Goal: Information Seeking & Learning: Learn about a topic

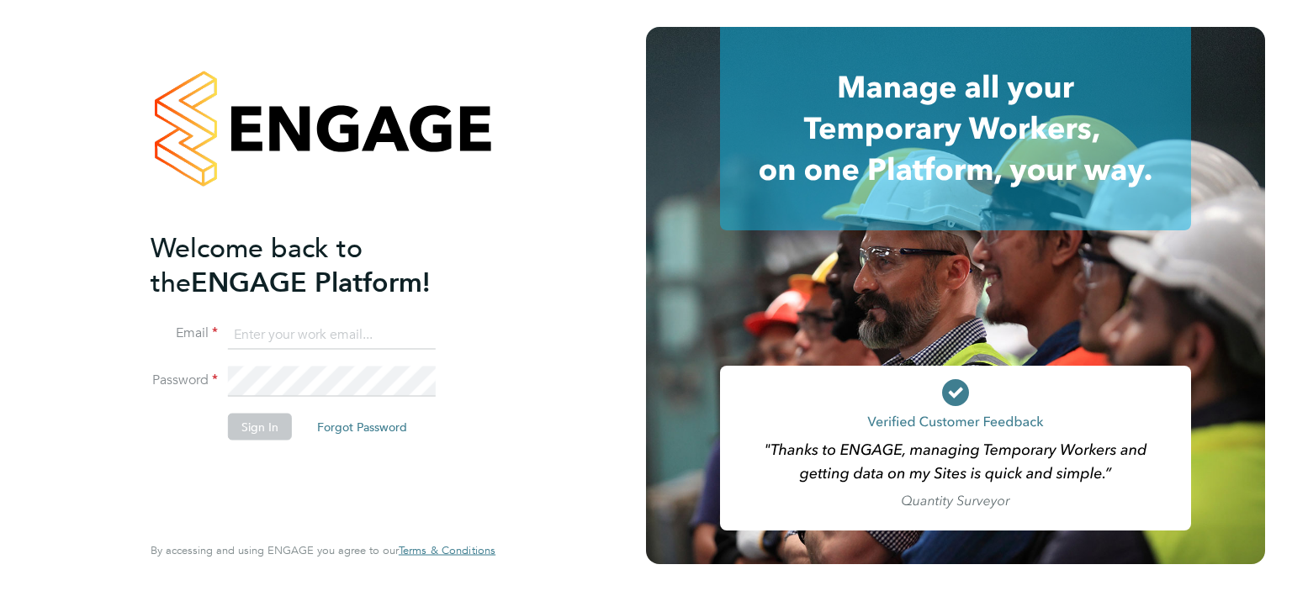
type input "michael.leslie@hmsworks.co.uk"
click at [247, 421] on button "Sign In" at bounding box center [260, 426] width 64 height 27
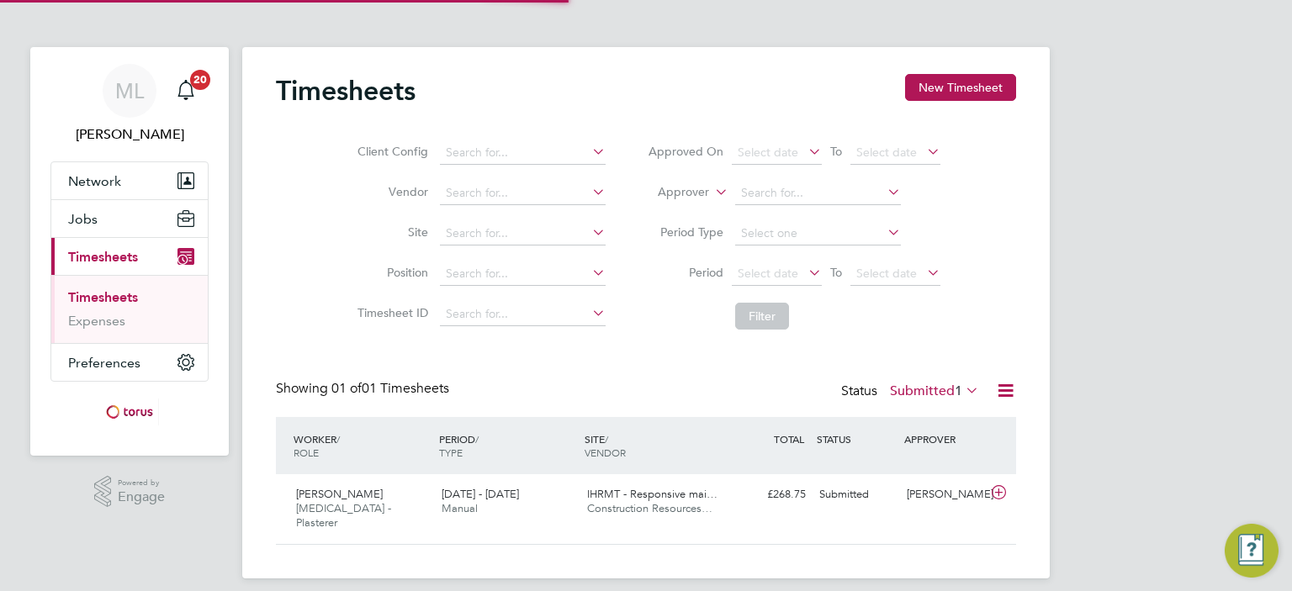
scroll to position [42, 146]
click at [91, 220] on span "Jobs" at bounding box center [82, 219] width 29 height 16
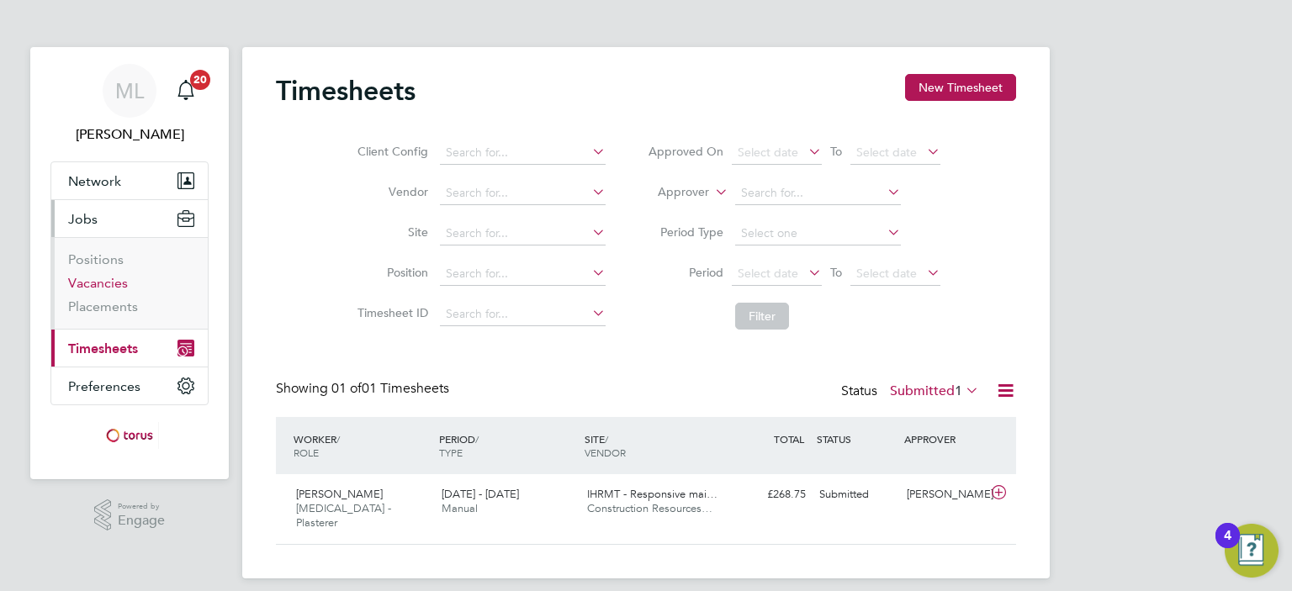
click at [102, 280] on link "Vacancies" at bounding box center [98, 283] width 60 height 16
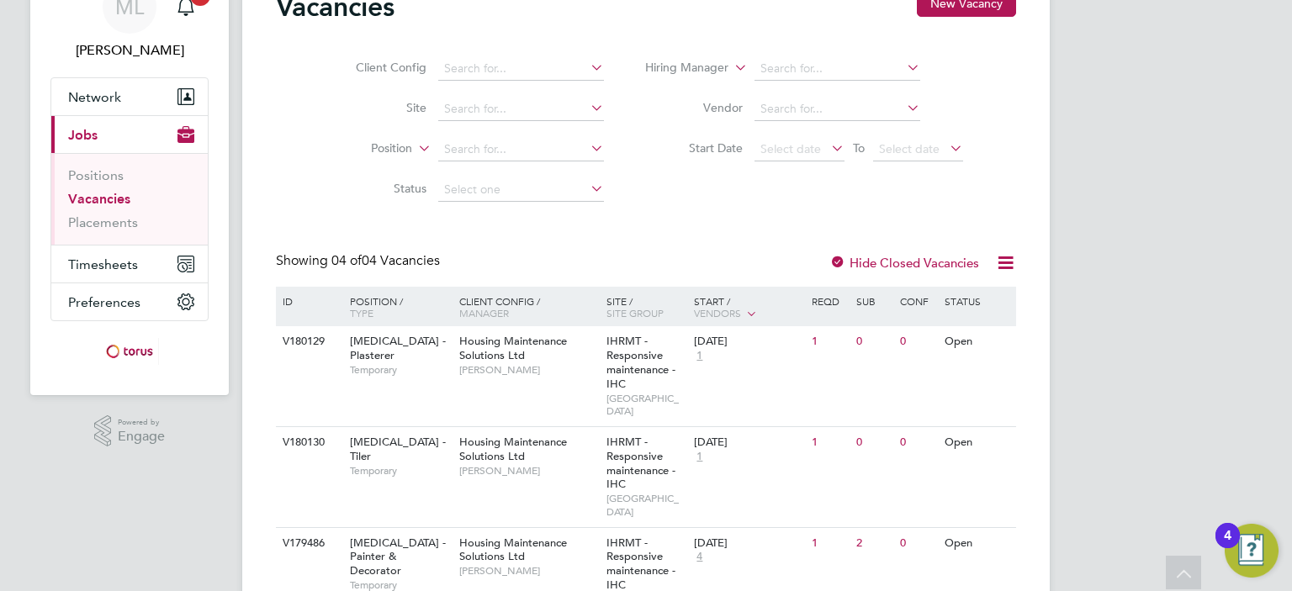
scroll to position [168, 0]
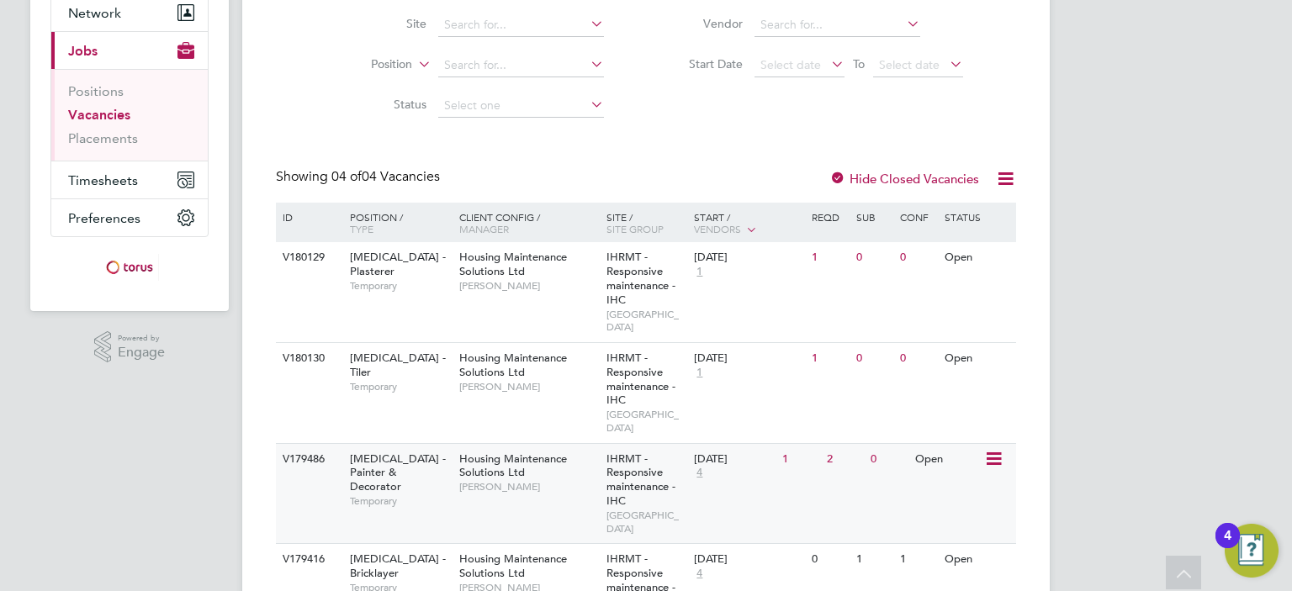
click at [651, 452] on span "IHRMT - Responsive maintenance - IHC" at bounding box center [640, 480] width 69 height 57
click at [1120, 151] on div "ML Michael Leslie Notifications 20 Applications: Network Sites Workers Current …" at bounding box center [646, 269] width 1292 height 874
click at [412, 281] on div "HMS - Plasterer Temporary" at bounding box center [396, 271] width 118 height 58
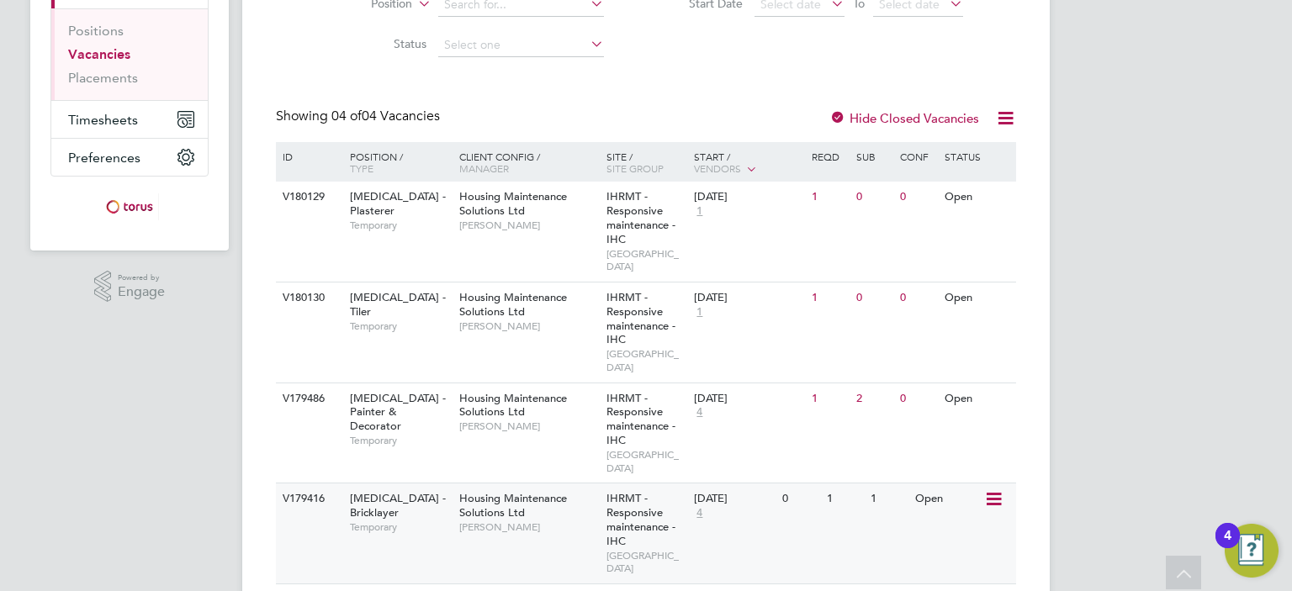
click at [995, 490] on icon at bounding box center [992, 500] width 17 height 20
click at [928, 543] on li "Update Status" at bounding box center [952, 546] width 98 height 24
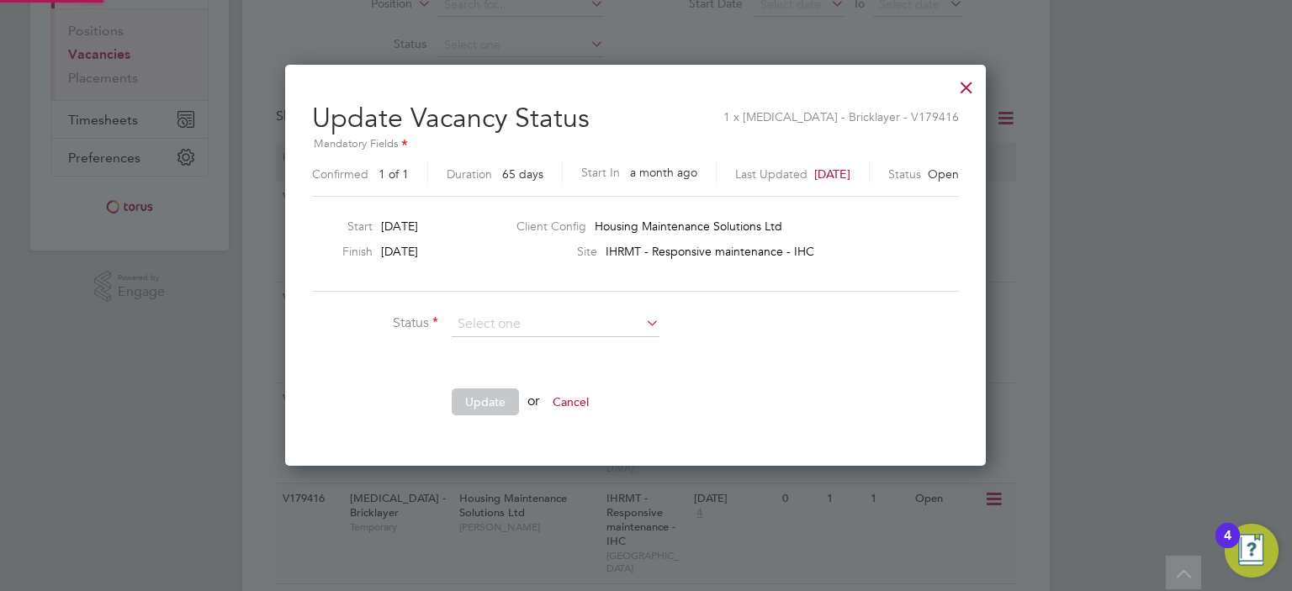
scroll to position [400, 723]
click at [980, 93] on div at bounding box center [966, 83] width 30 height 30
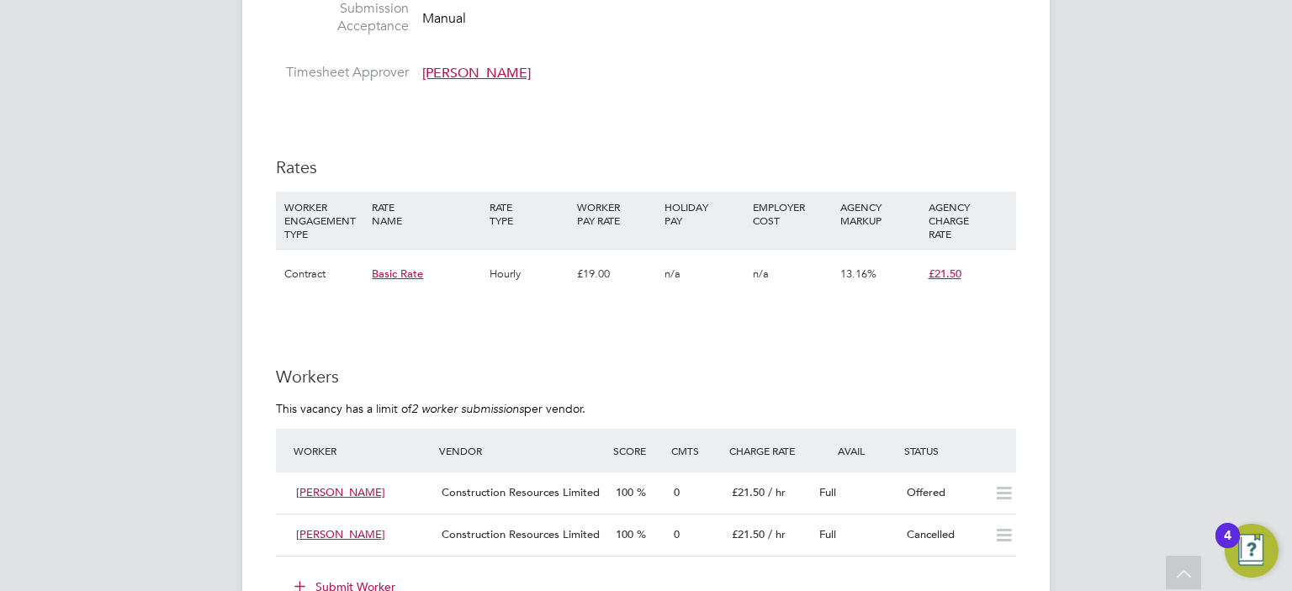
scroll to position [1178, 0]
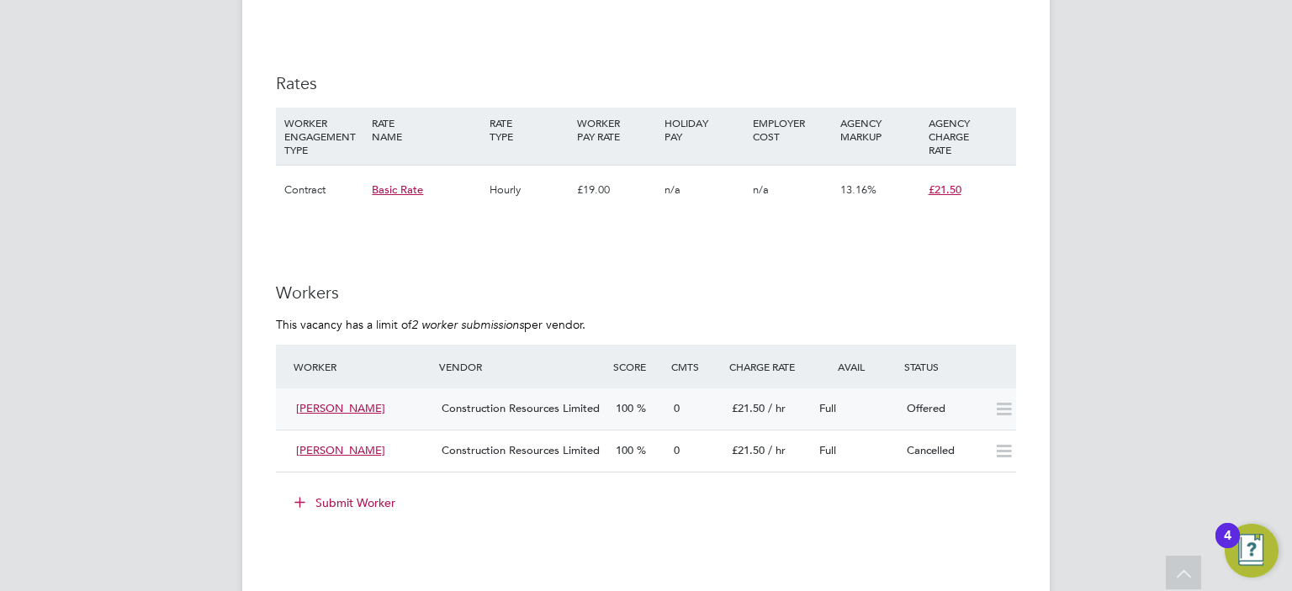
click at [1006, 412] on icon at bounding box center [1003, 409] width 21 height 13
click at [867, 406] on div "Full" at bounding box center [856, 409] width 87 height 28
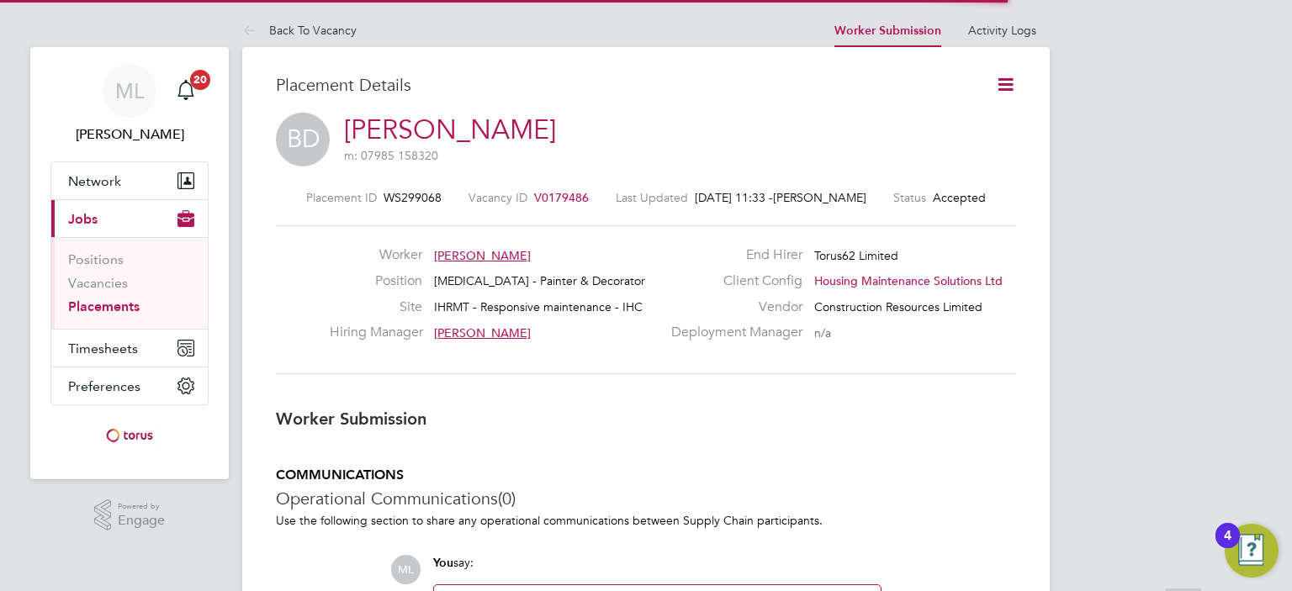
scroll to position [8, 8]
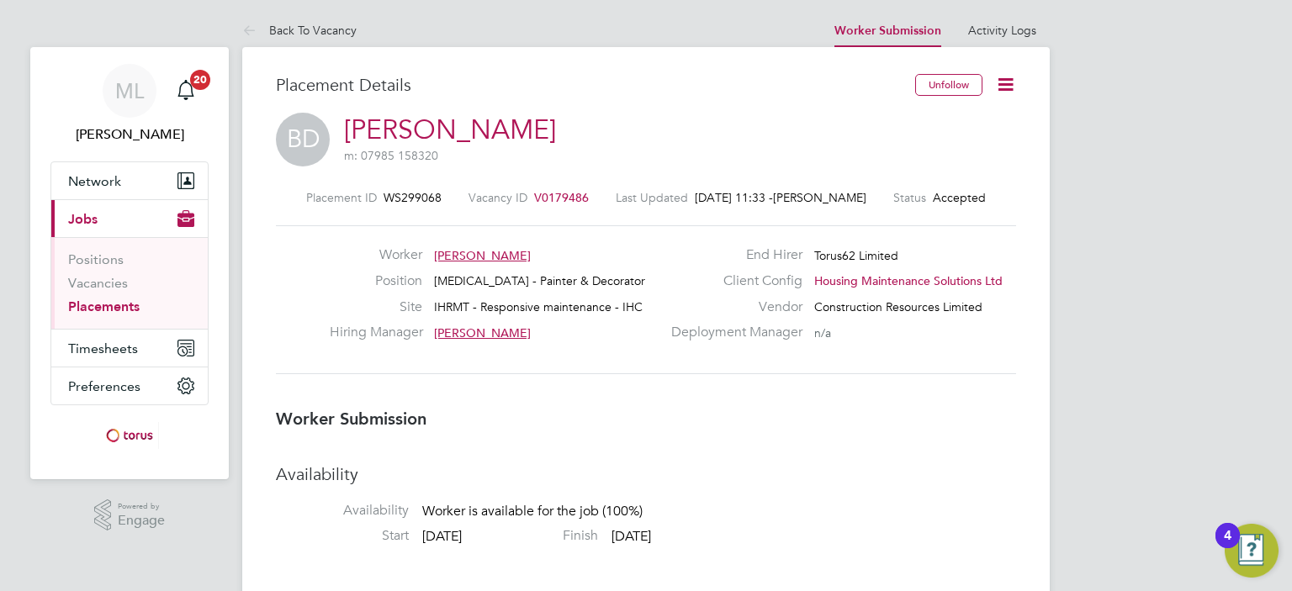
click at [1016, 85] on icon at bounding box center [1005, 84] width 21 height 21
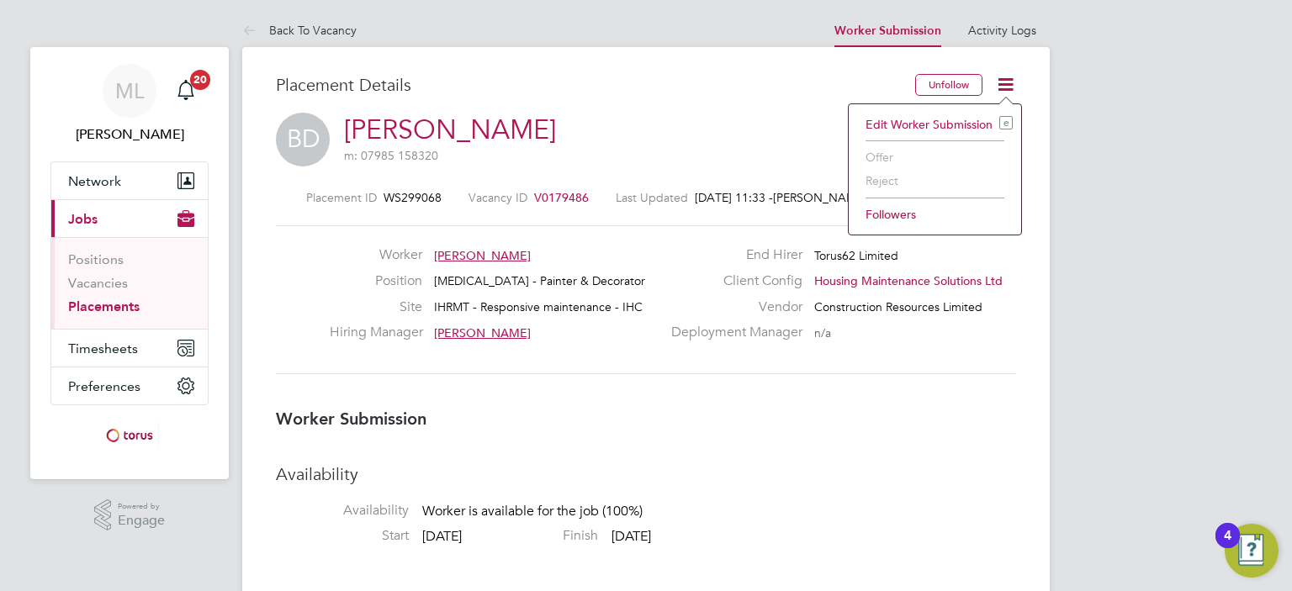
click at [796, 108] on div "Placement Details" at bounding box center [589, 93] width 627 height 39
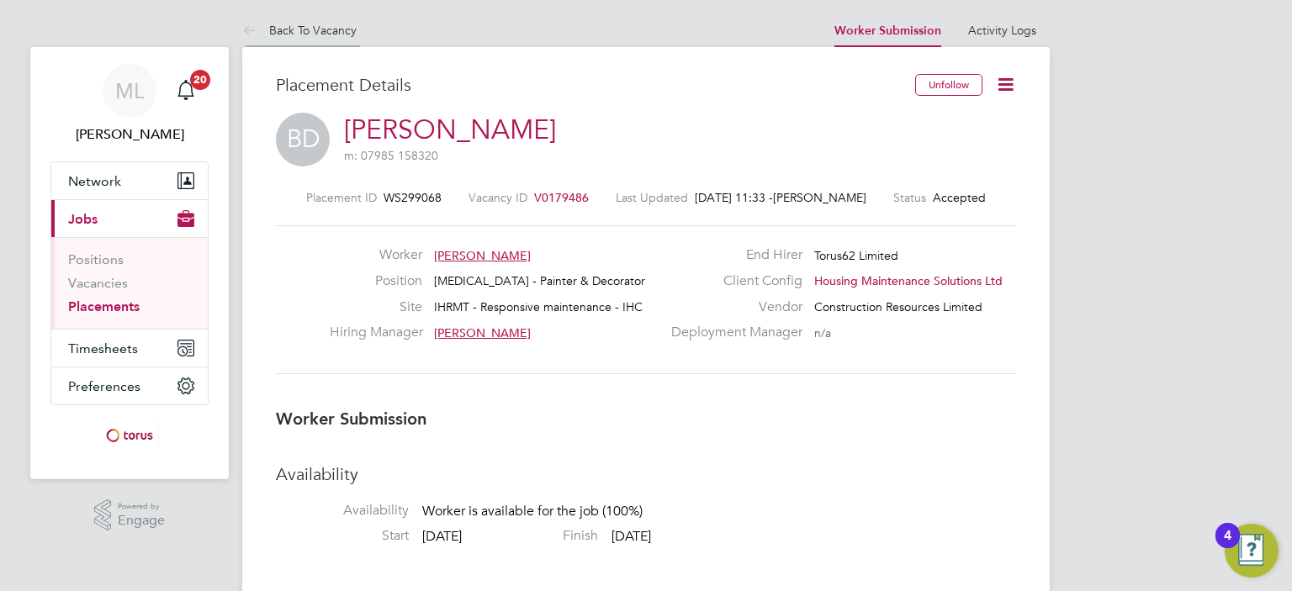
click at [330, 23] on link "Back To Vacancy" at bounding box center [299, 30] width 114 height 15
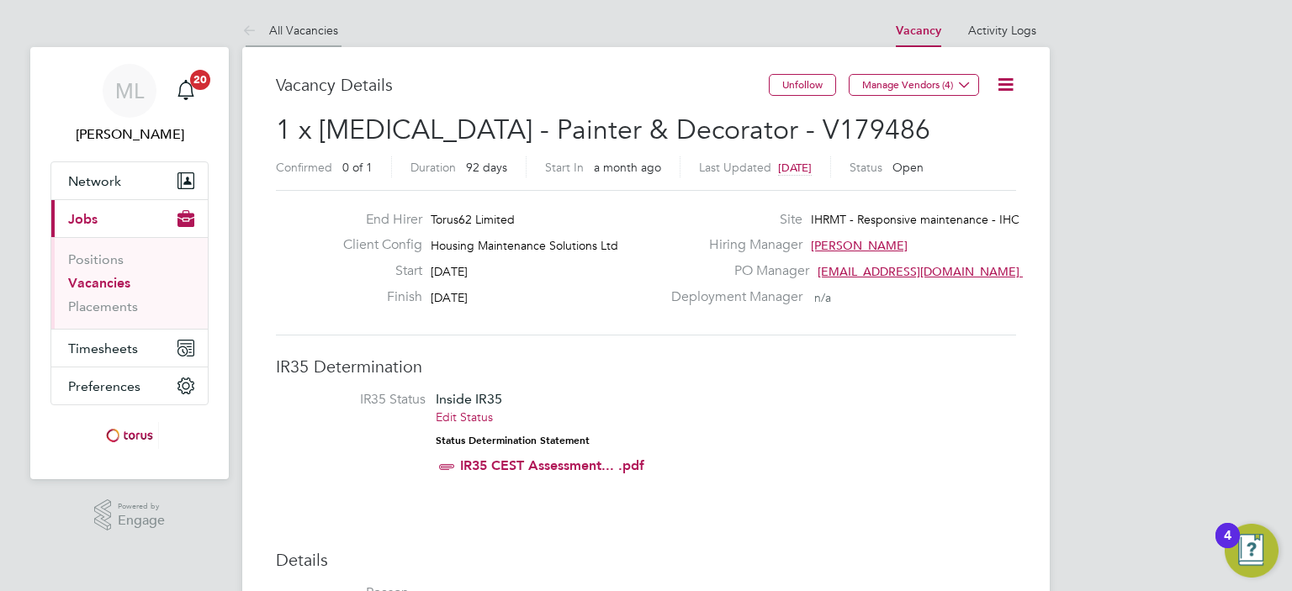
click at [308, 28] on link "All Vacancies" at bounding box center [290, 30] width 96 height 15
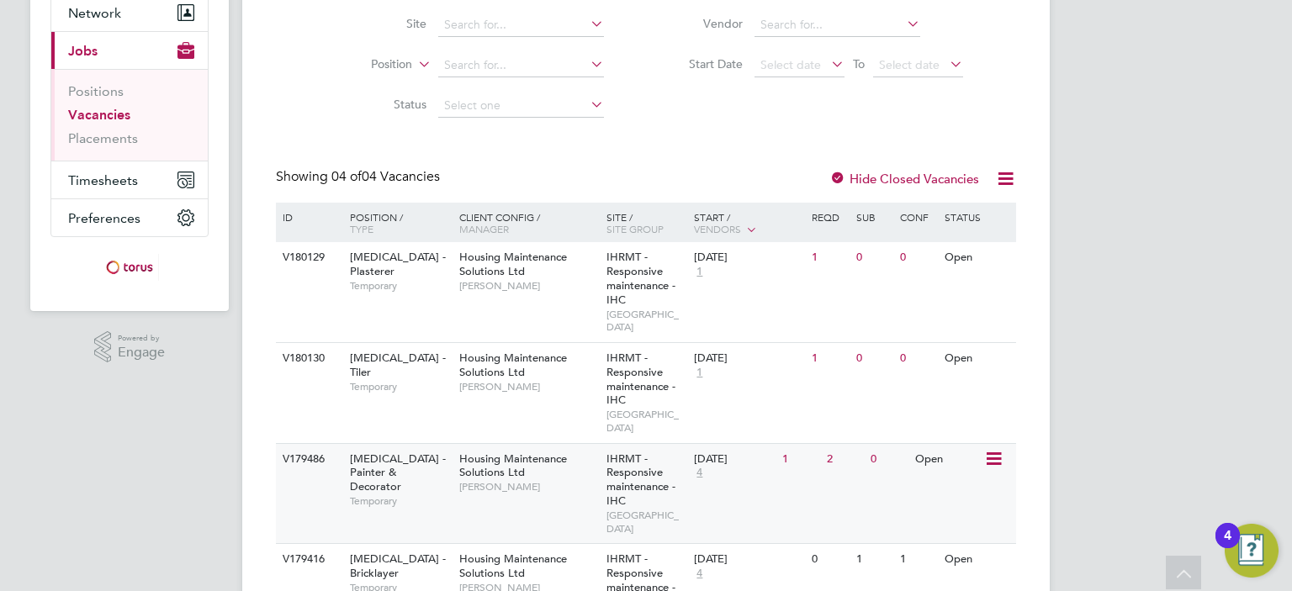
click at [696, 463] on div "V179486 [MEDICAL_DATA] - Painter & Decorator Temporary Housing Maintenance Solu…" at bounding box center [646, 493] width 740 height 101
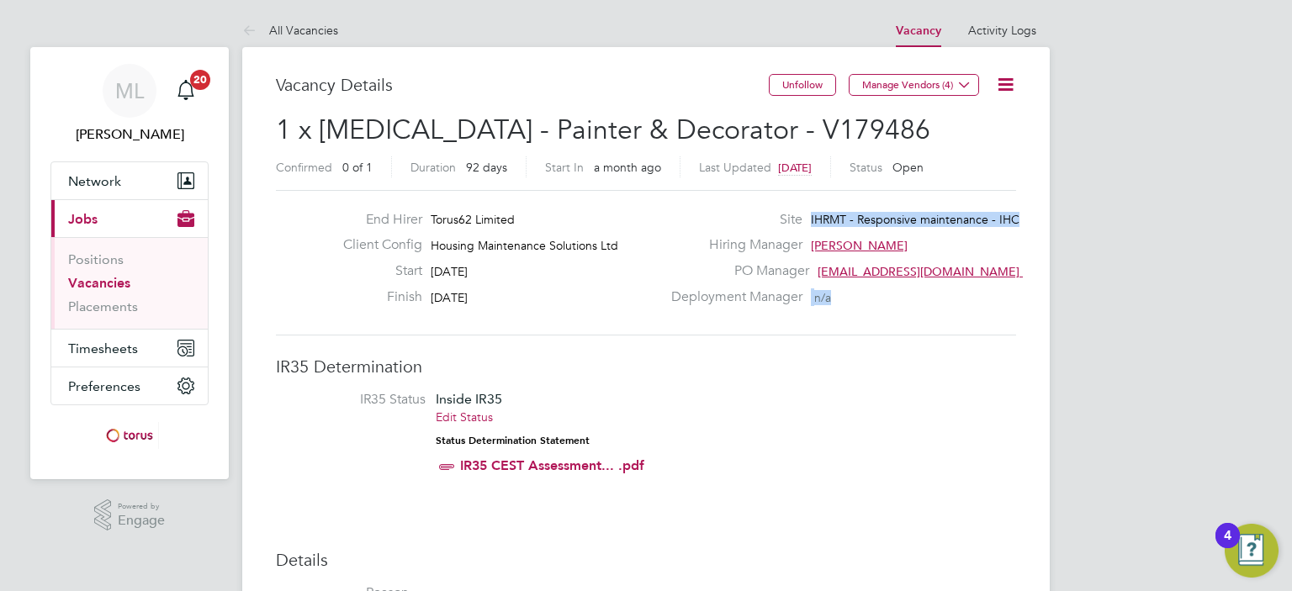
drag, startPoint x: 1026, startPoint y: 219, endPoint x: 791, endPoint y: 202, distance: 236.1
click at [848, 312] on div "Deployment Manager n/a" at bounding box center [842, 302] width 362 height 26
drag, startPoint x: 851, startPoint y: 307, endPoint x: 440, endPoint y: 211, distance: 422.4
click at [440, 211] on div "End Hirer Torus62 Limited Client Config Housing Maintenance Solutions Ltd Start…" at bounding box center [646, 262] width 754 height 103
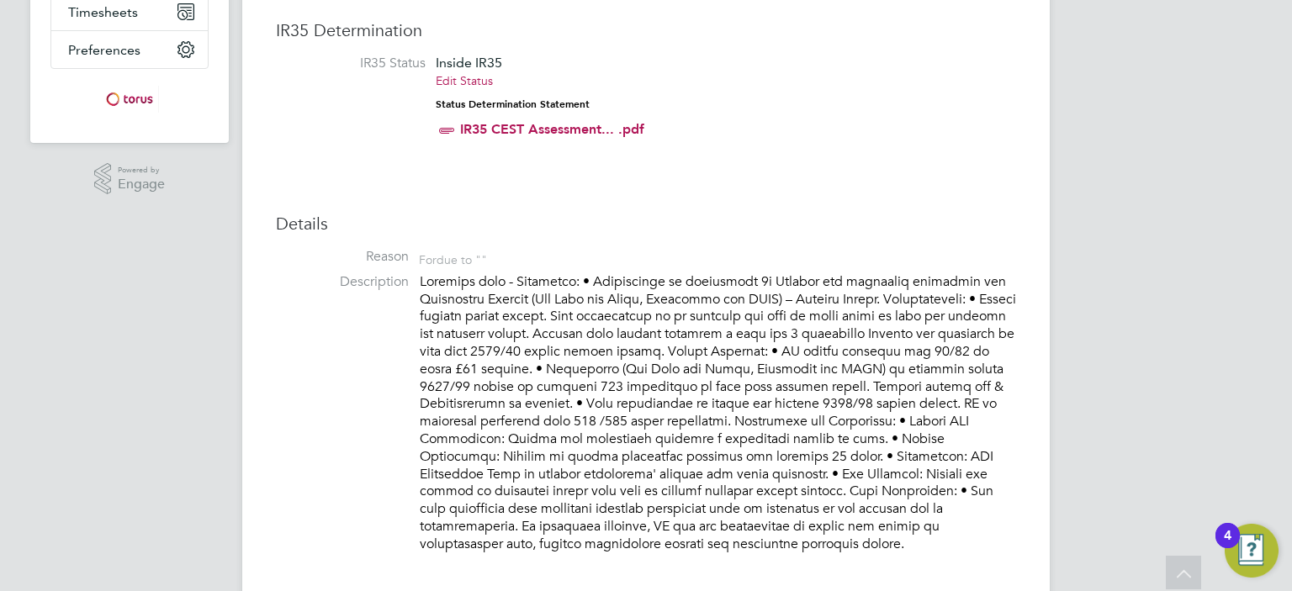
scroll to position [421, 0]
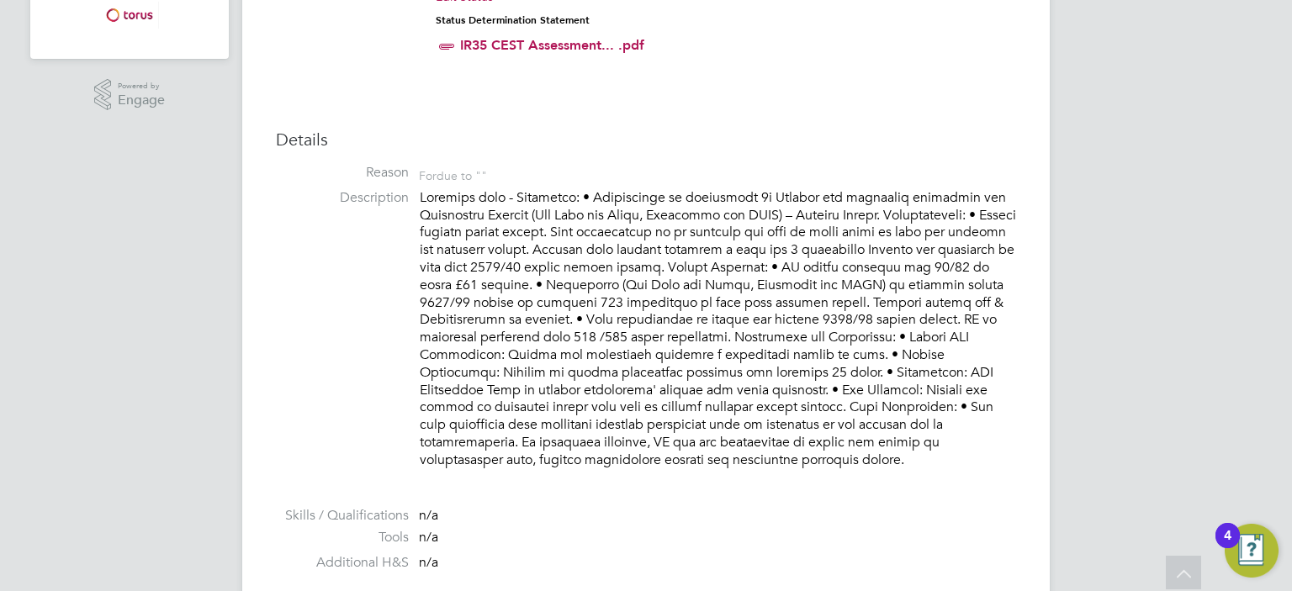
click at [831, 461] on p at bounding box center [718, 329] width 596 height 280
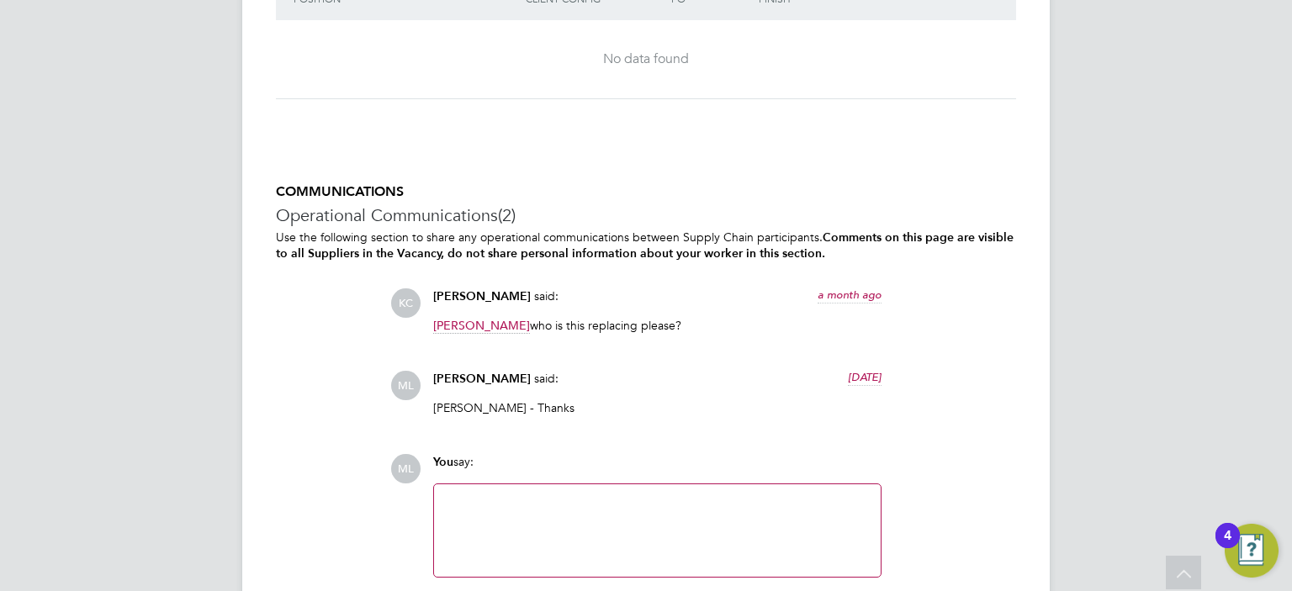
scroll to position [1935, 0]
